Goal: Task Accomplishment & Management: Manage account settings

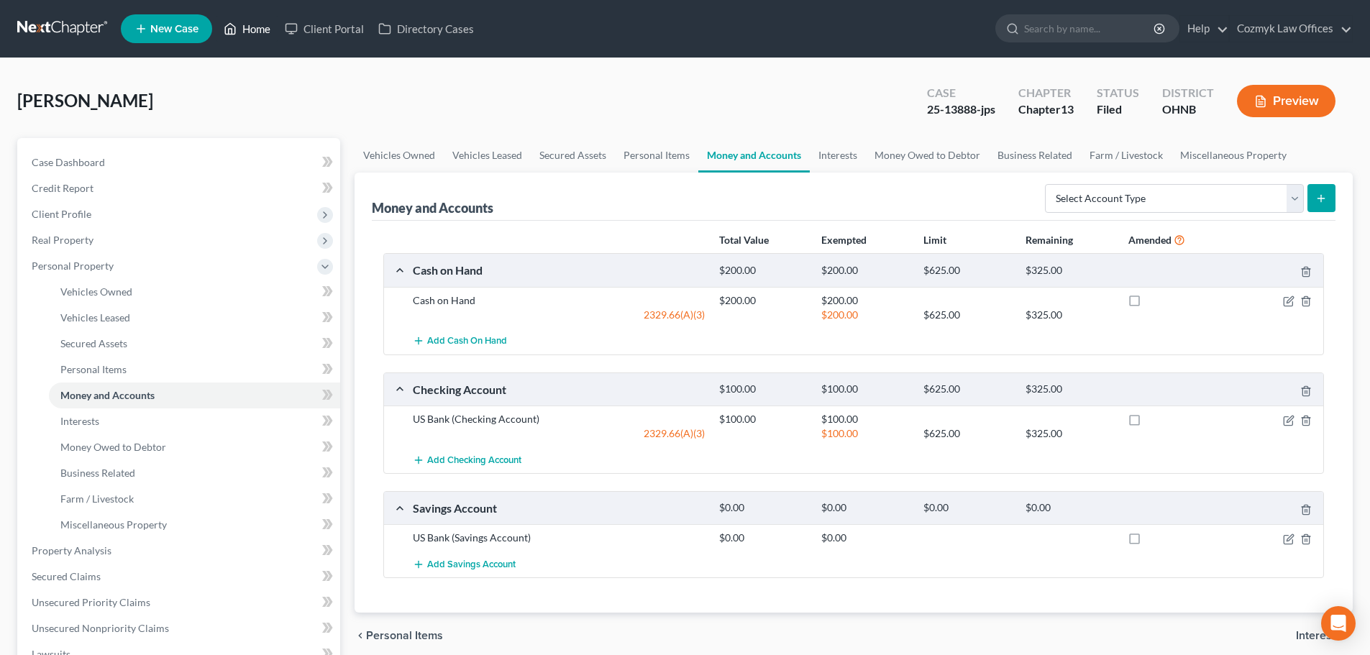
click at [257, 32] on link "Home" at bounding box center [246, 29] width 61 height 26
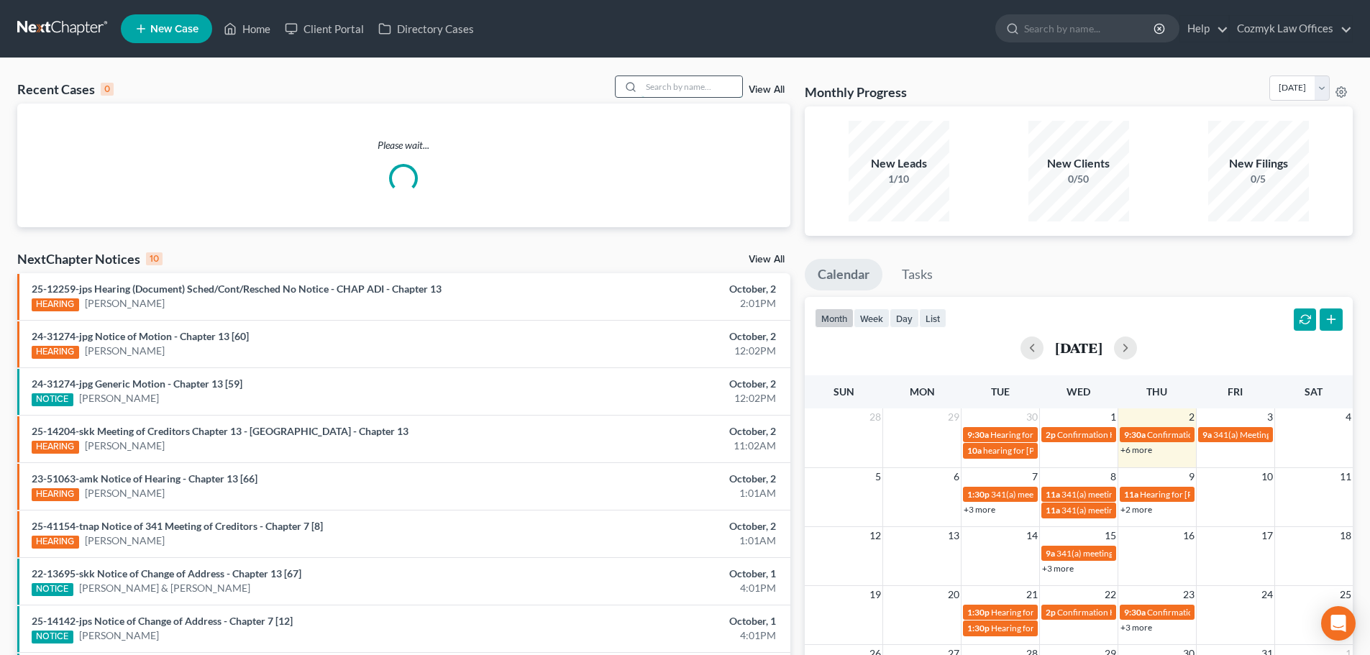
click at [699, 81] on input "search" at bounding box center [692, 86] width 101 height 21
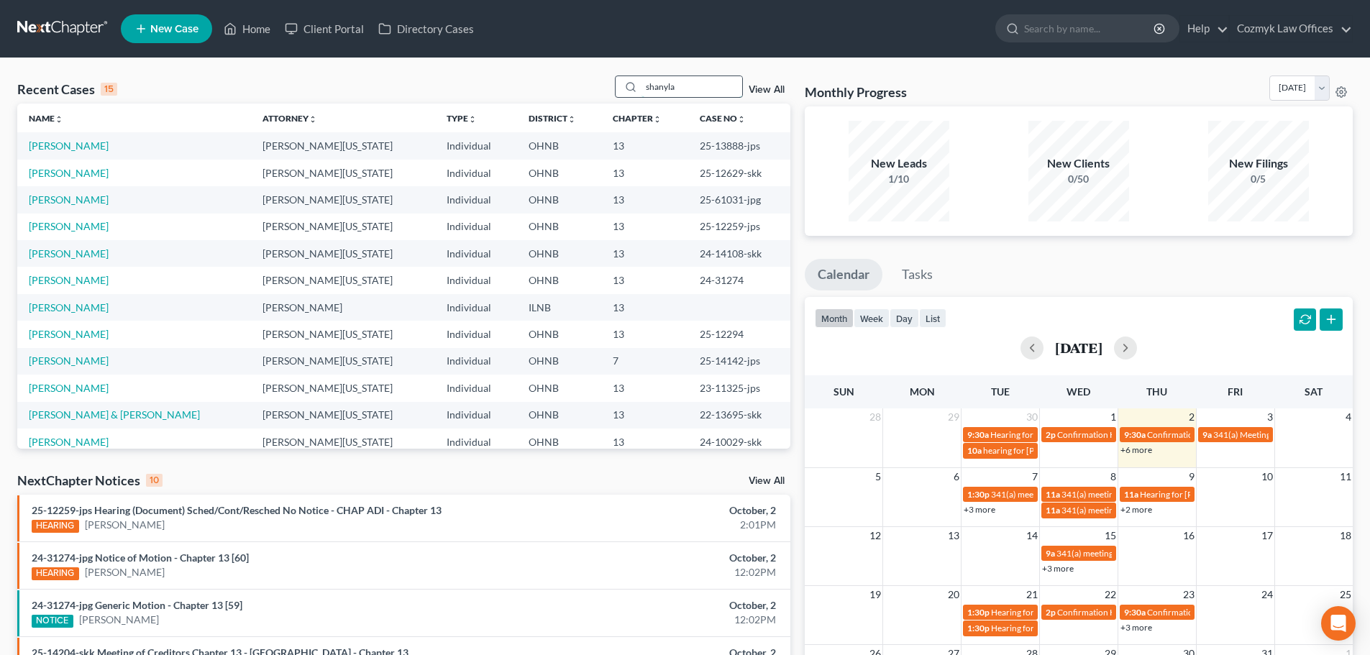
type input "shanyla"
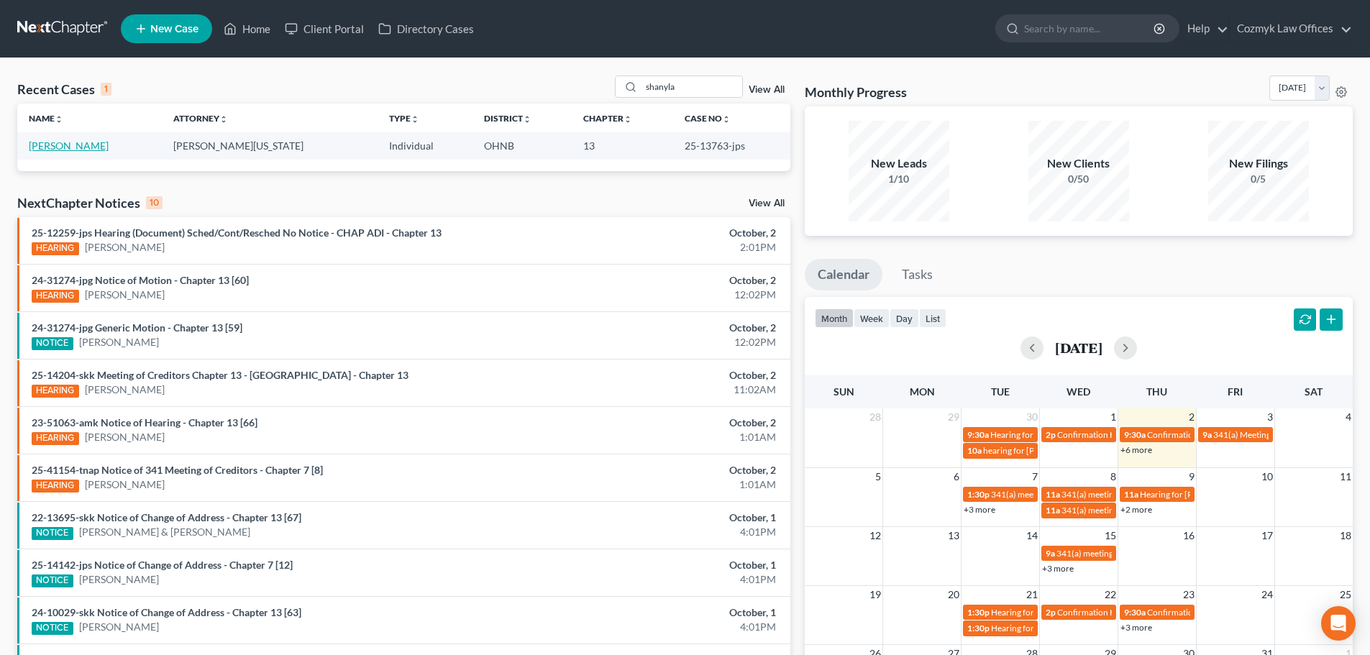
click at [83, 147] on link "[PERSON_NAME]" at bounding box center [69, 146] width 80 height 12
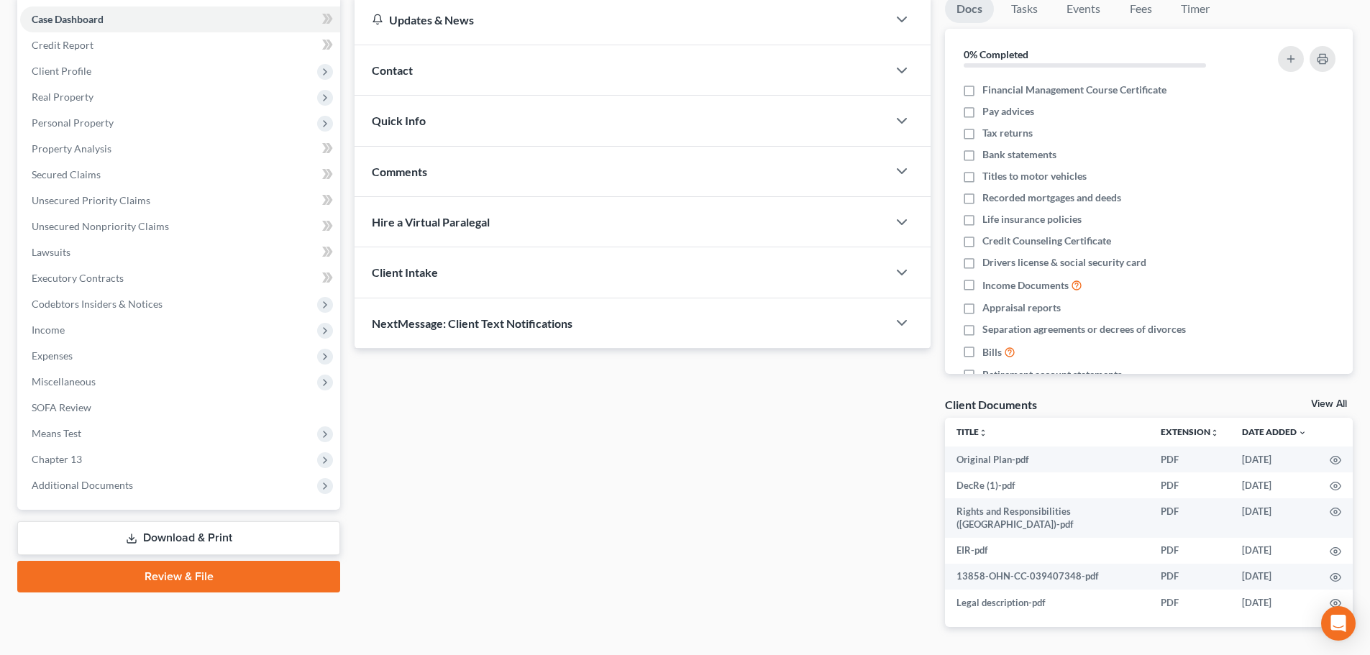
scroll to position [144, 0]
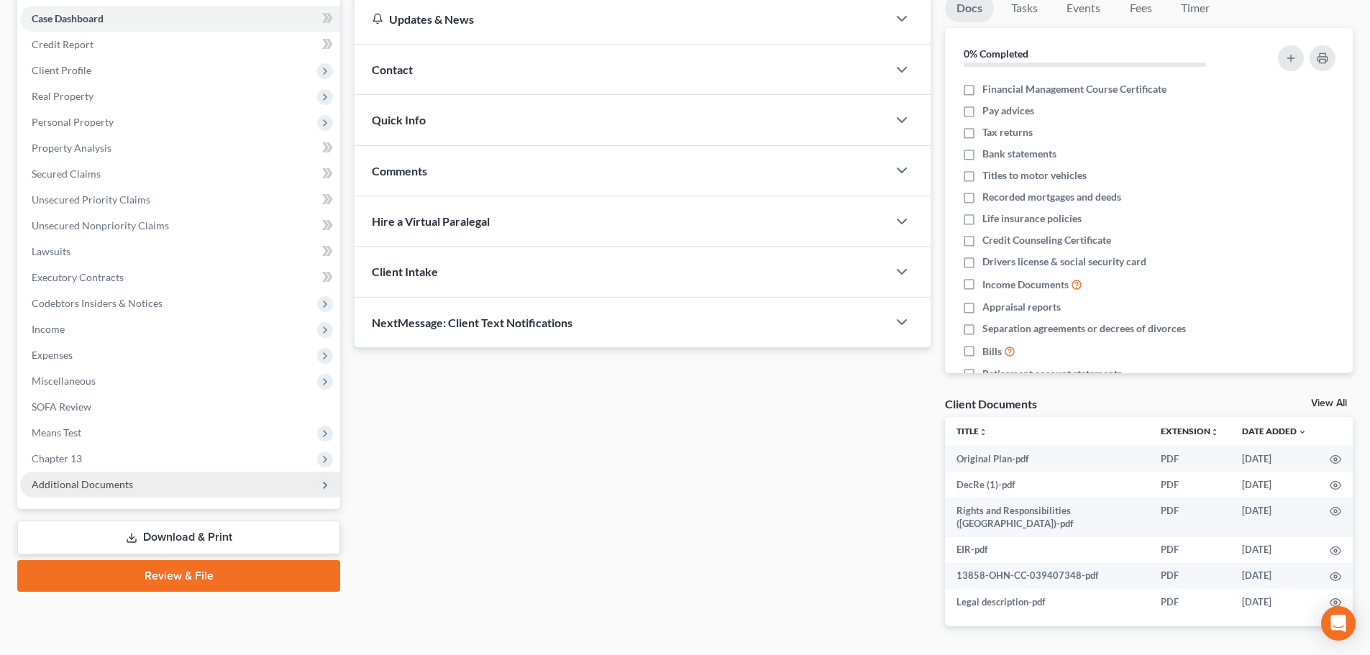
click at [82, 483] on span "Additional Documents" at bounding box center [82, 484] width 101 height 12
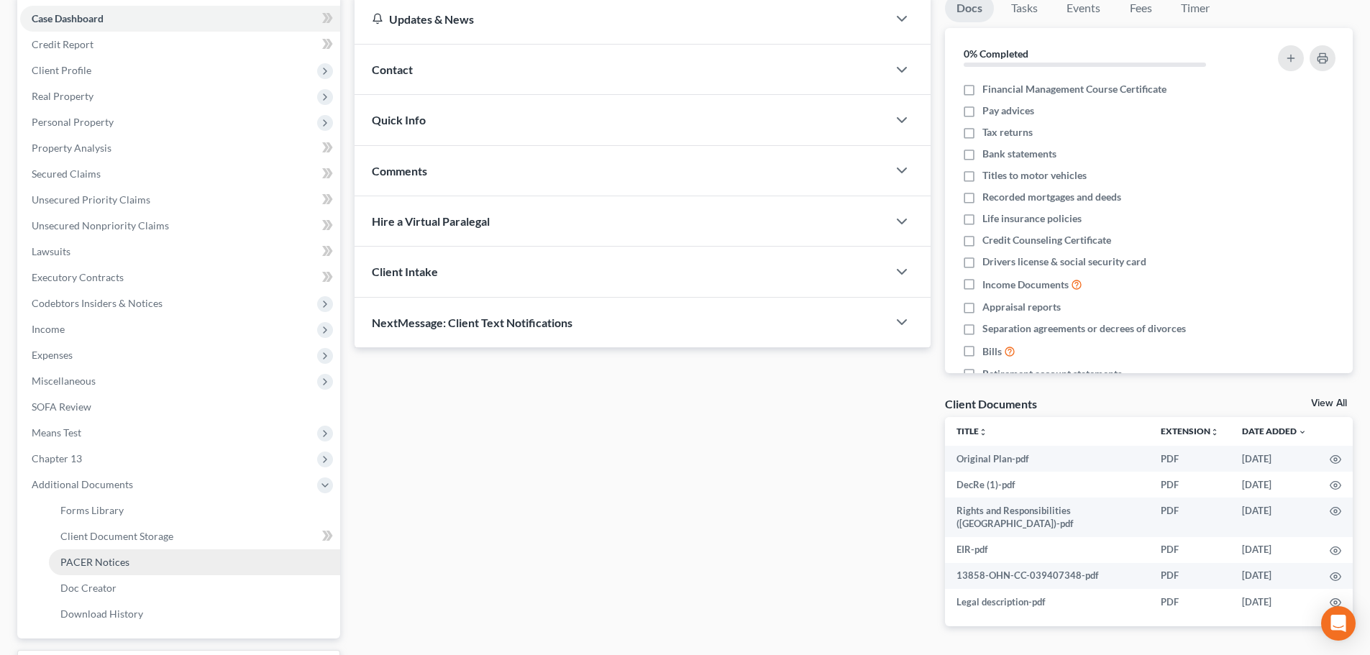
click at [101, 573] on link "PACER Notices" at bounding box center [194, 562] width 291 height 26
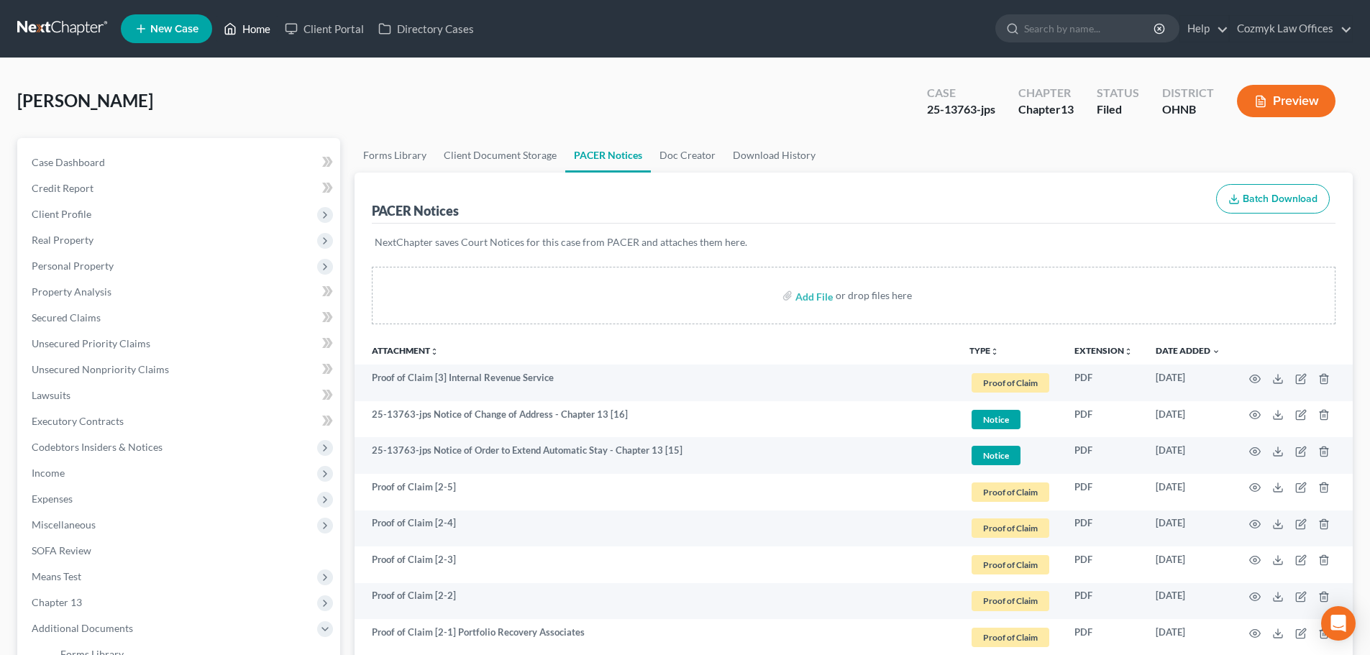
click at [252, 25] on link "Home" at bounding box center [246, 29] width 61 height 26
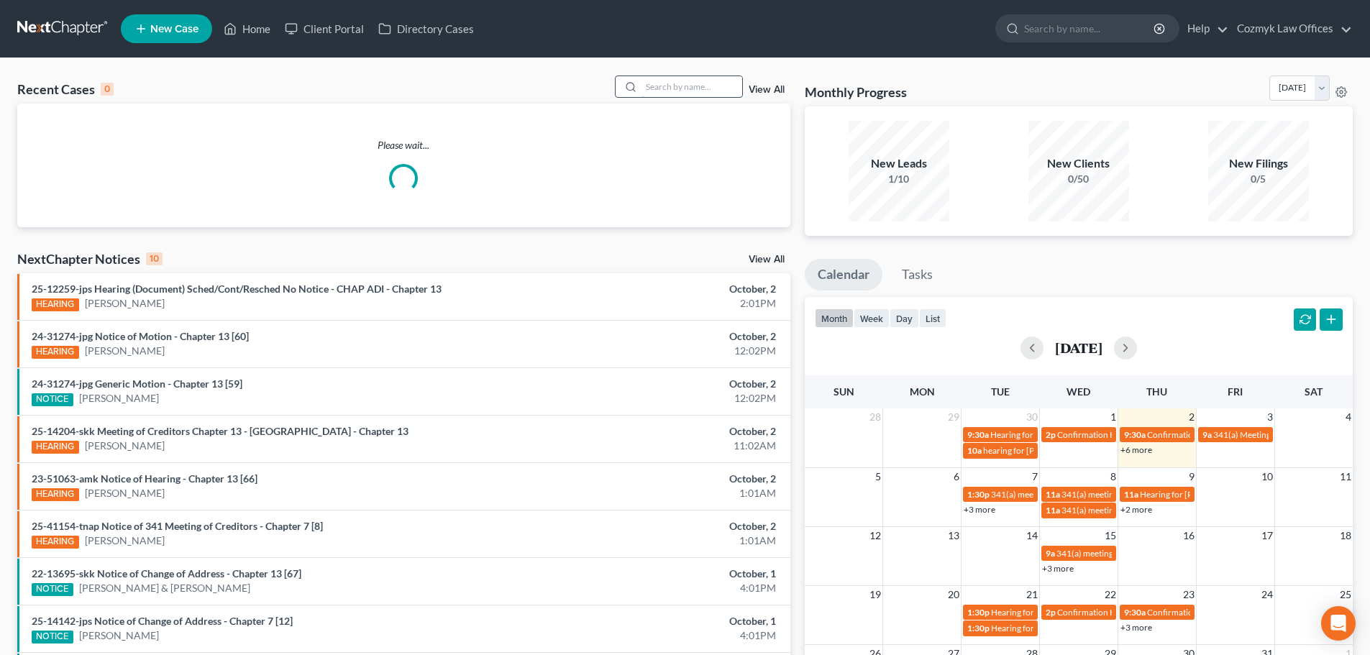
click at [703, 92] on input "search" at bounding box center [692, 86] width 101 height 21
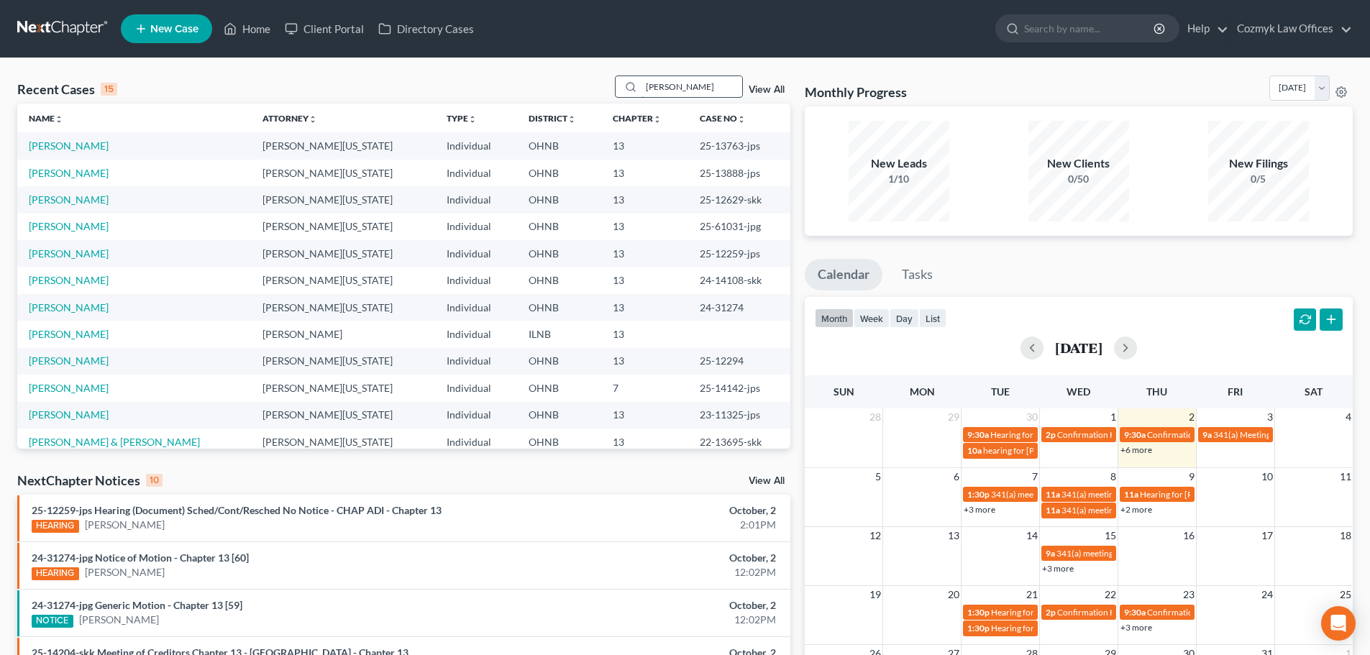
type input "[PERSON_NAME]"
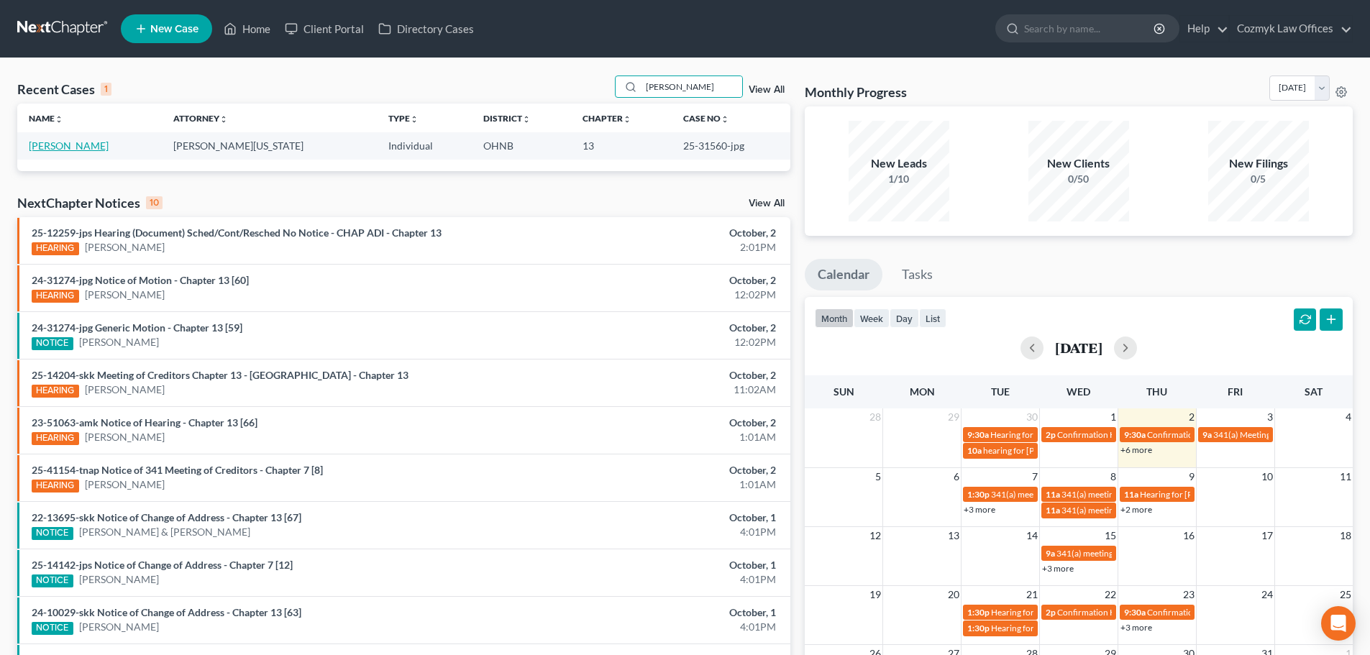
click at [78, 144] on link "[PERSON_NAME]" at bounding box center [69, 146] width 80 height 12
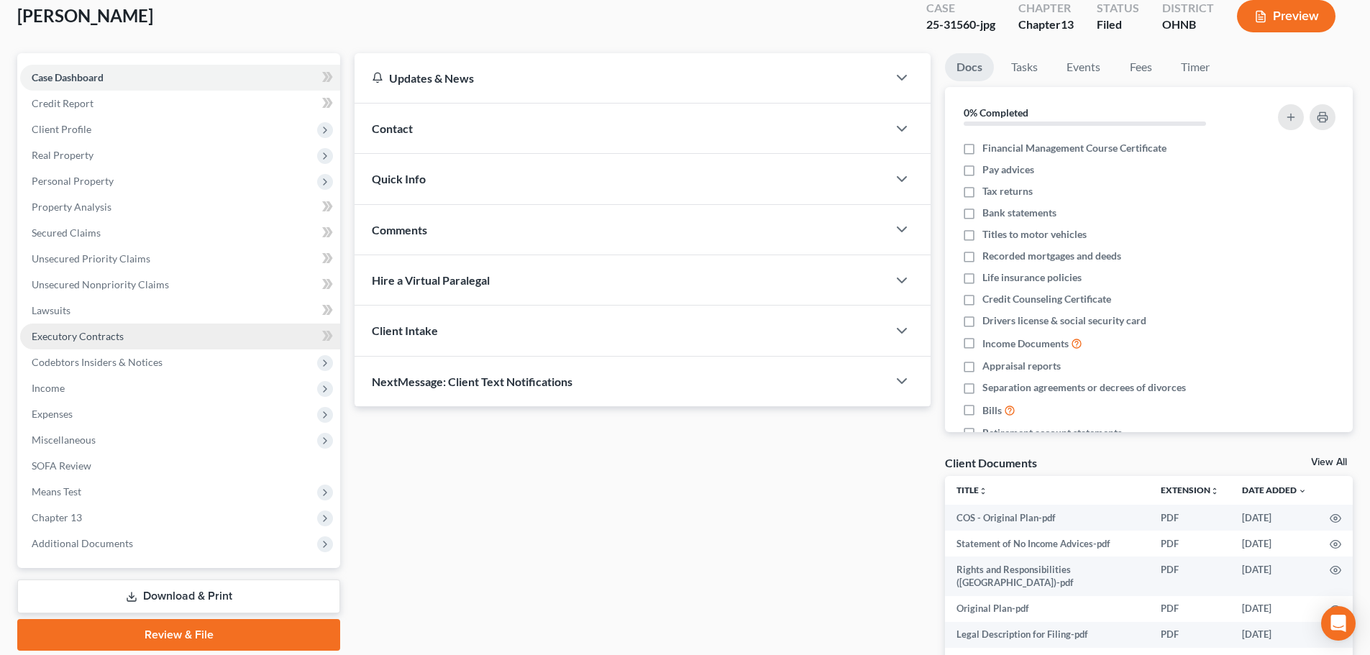
scroll to position [206, 0]
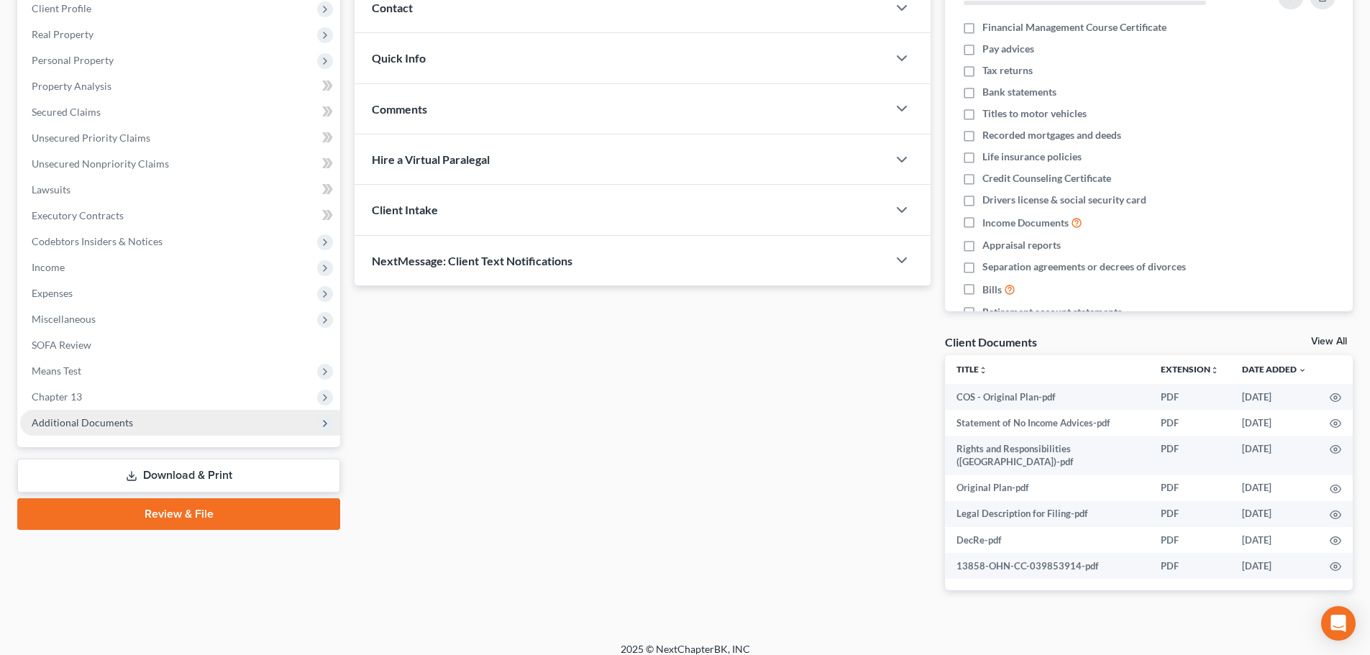
click at [118, 424] on span "Additional Documents" at bounding box center [82, 422] width 101 height 12
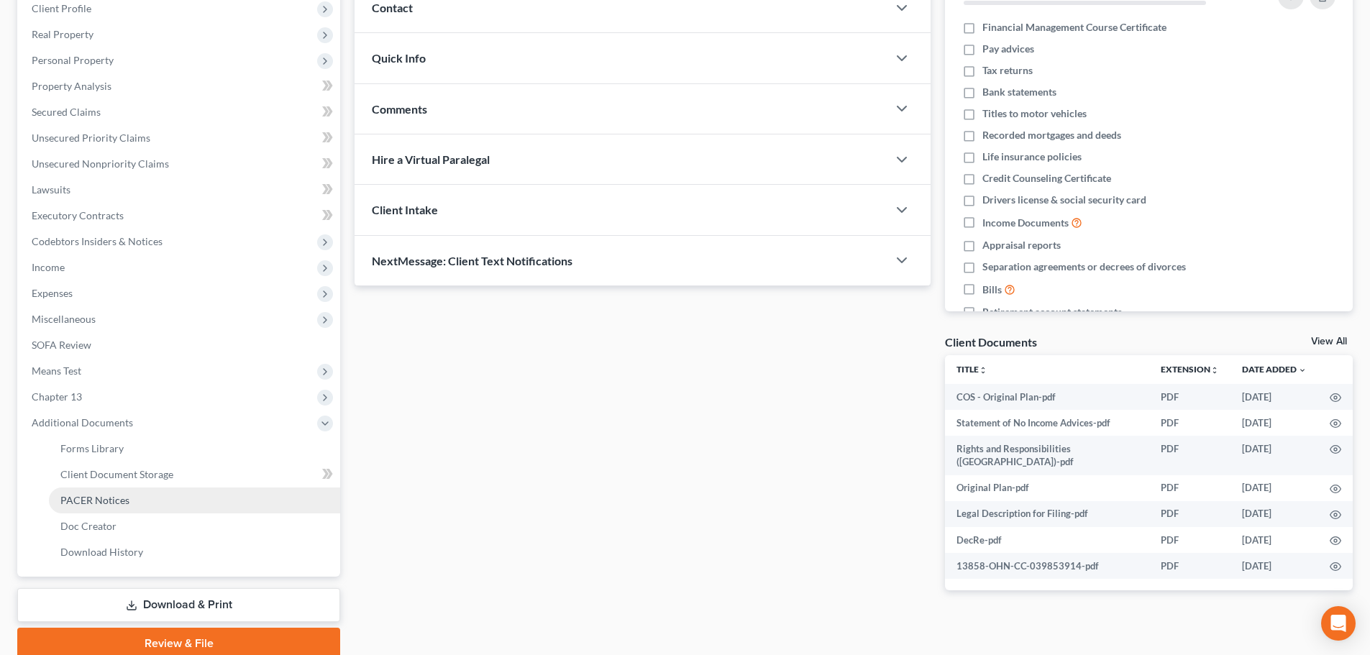
click at [122, 496] on span "PACER Notices" at bounding box center [94, 500] width 69 height 12
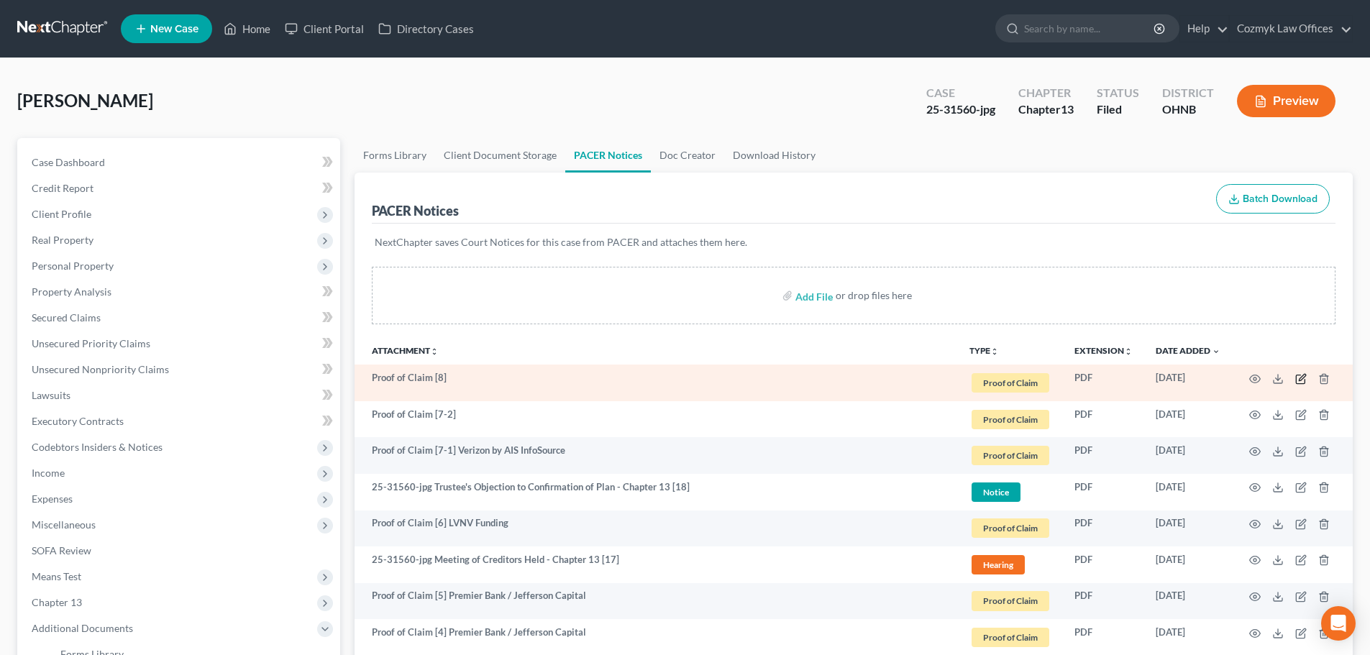
click at [1300, 375] on icon "button" at bounding box center [1300, 379] width 9 height 9
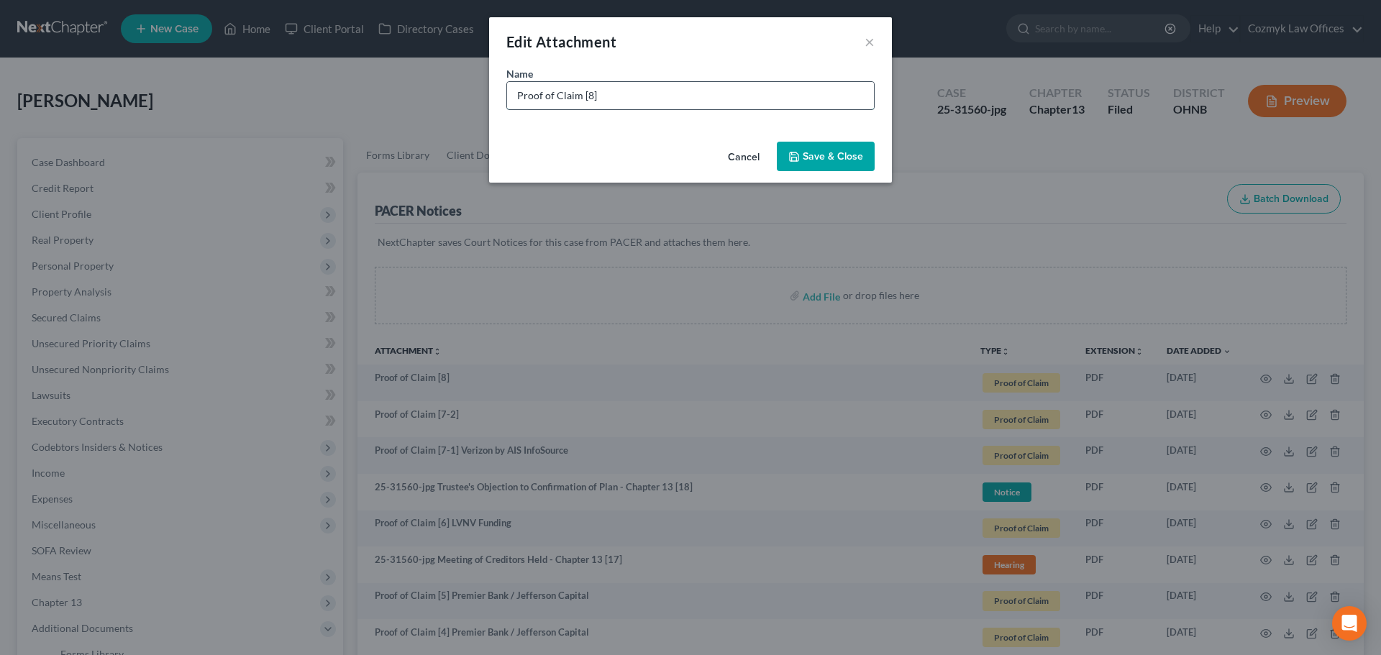
click at [774, 99] on input "Proof of Claim [8]" at bounding box center [690, 95] width 367 height 27
type input "Proof of Claim [8] New American Fundig"
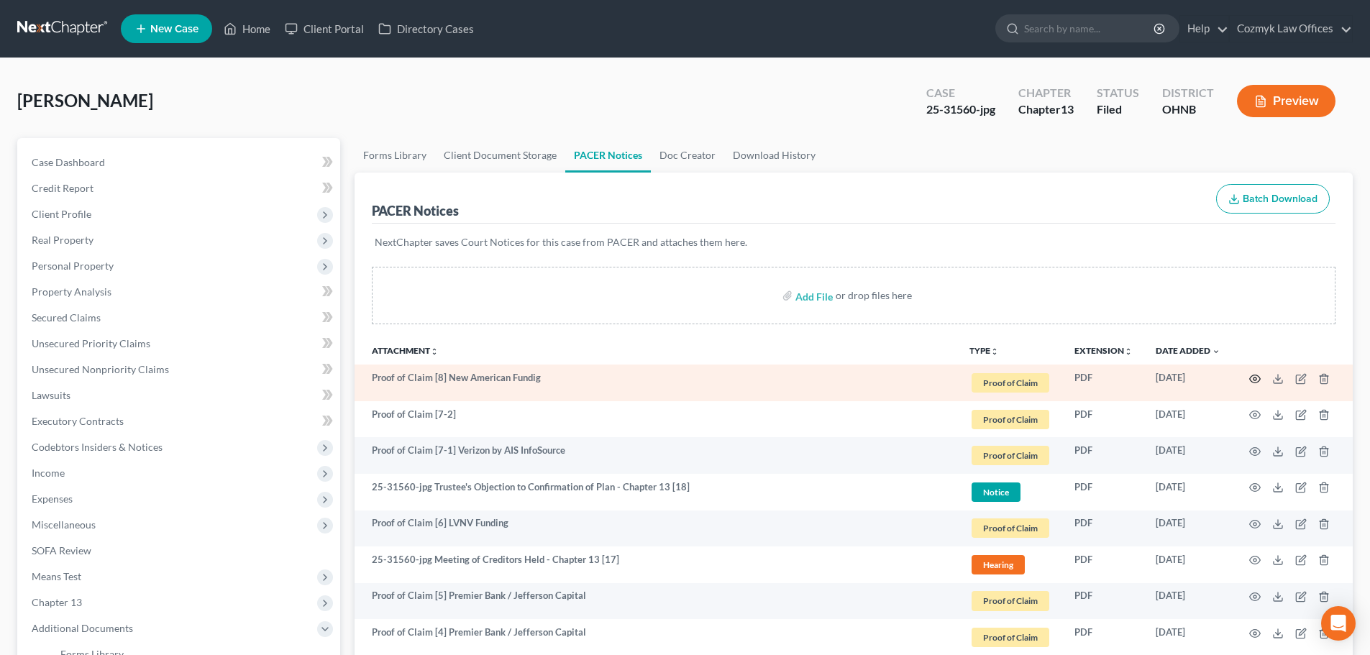
click at [1256, 378] on circle "button" at bounding box center [1255, 379] width 3 height 3
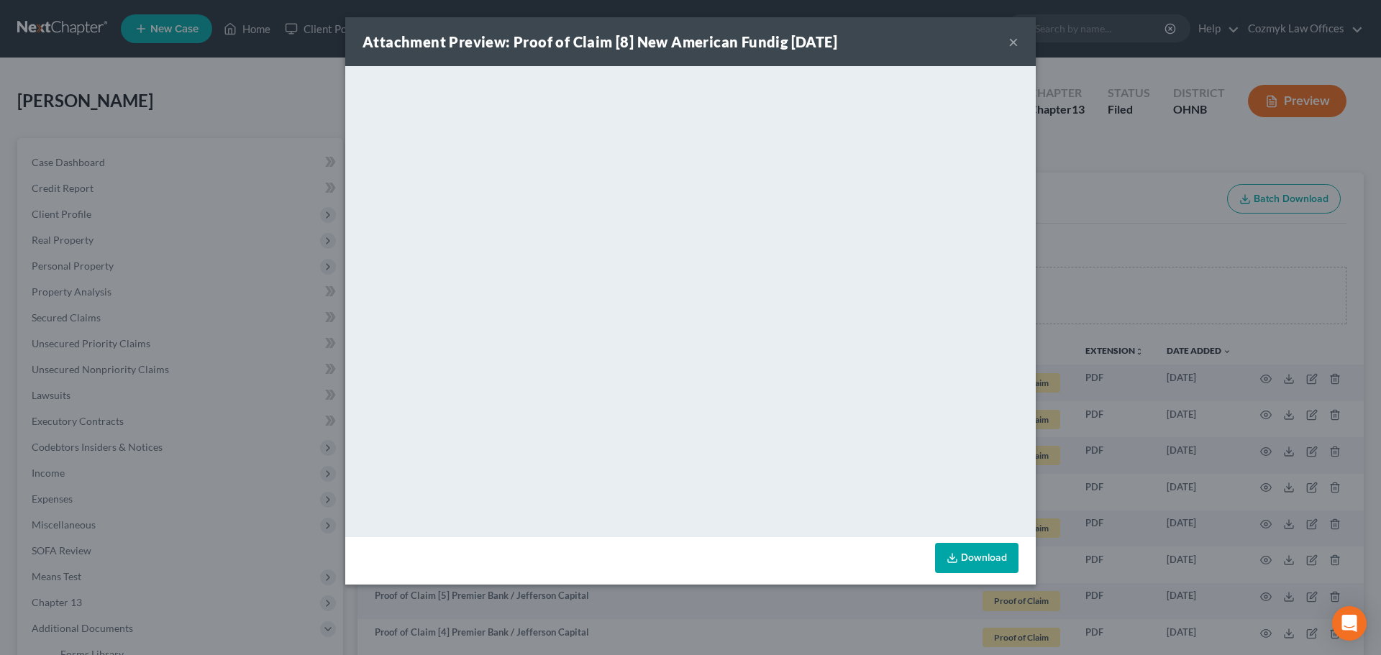
click at [1019, 42] on div "Attachment Preview: Proof of Claim [8] New American Fundig [DATE] ×" at bounding box center [690, 41] width 690 height 49
drag, startPoint x: 1015, startPoint y: 40, endPoint x: 1044, endPoint y: 81, distance: 49.5
click at [1015, 42] on button "×" at bounding box center [1013, 41] width 10 height 17
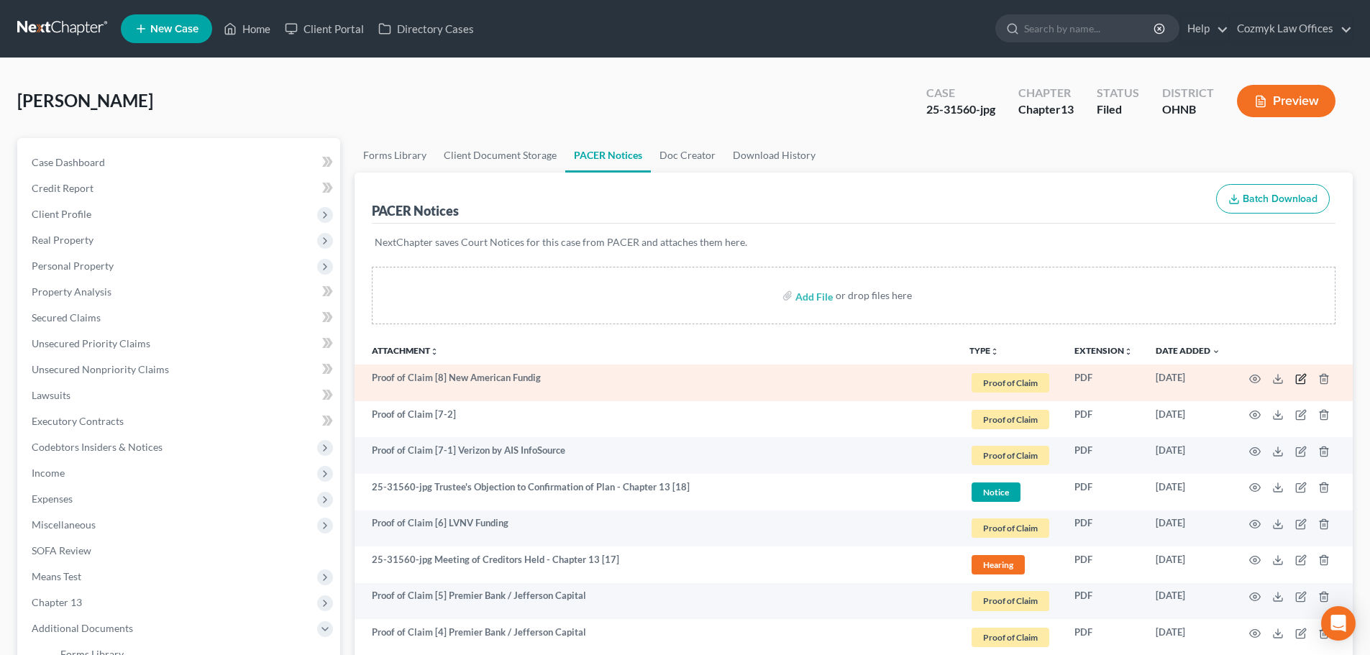
click at [1305, 382] on icon "button" at bounding box center [1300, 379] width 9 height 9
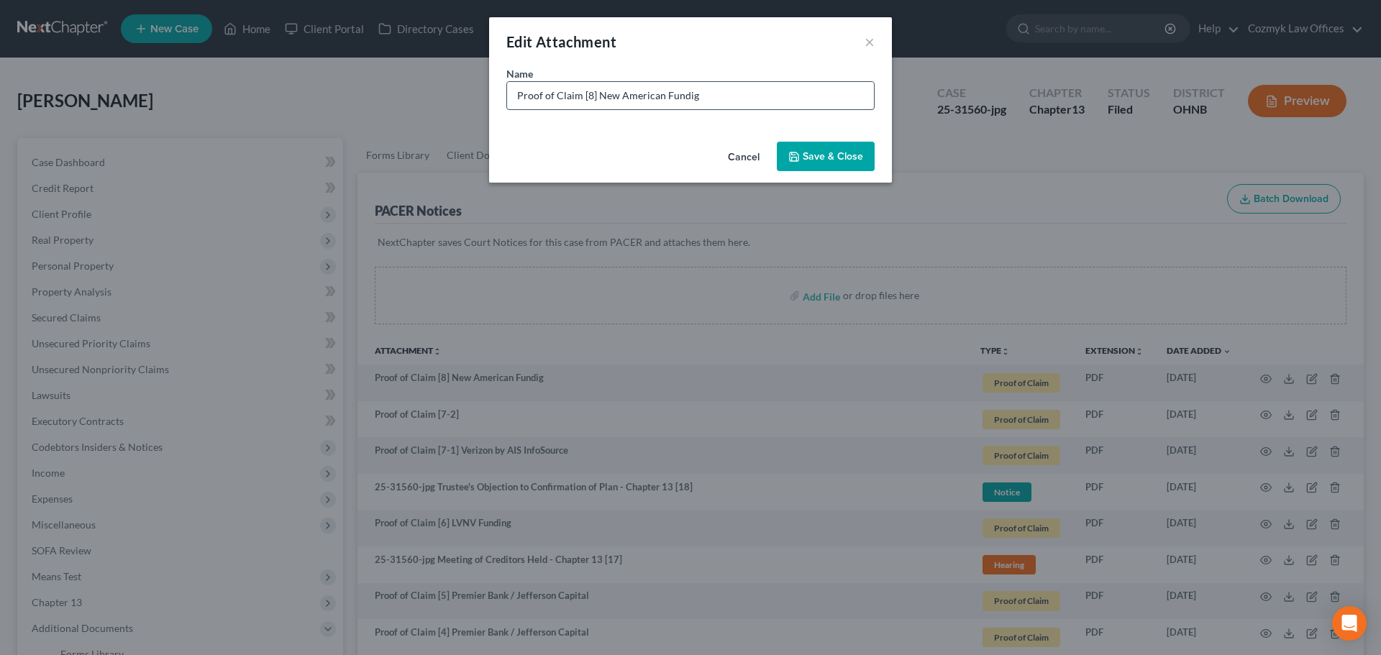
click at [685, 99] on input "Proof of Claim [8] New American Fundig" at bounding box center [690, 95] width 367 height 27
type input "Proof of Claim [8] New American Funding - mortgage"
